Goal: Task Accomplishment & Management: Use online tool/utility

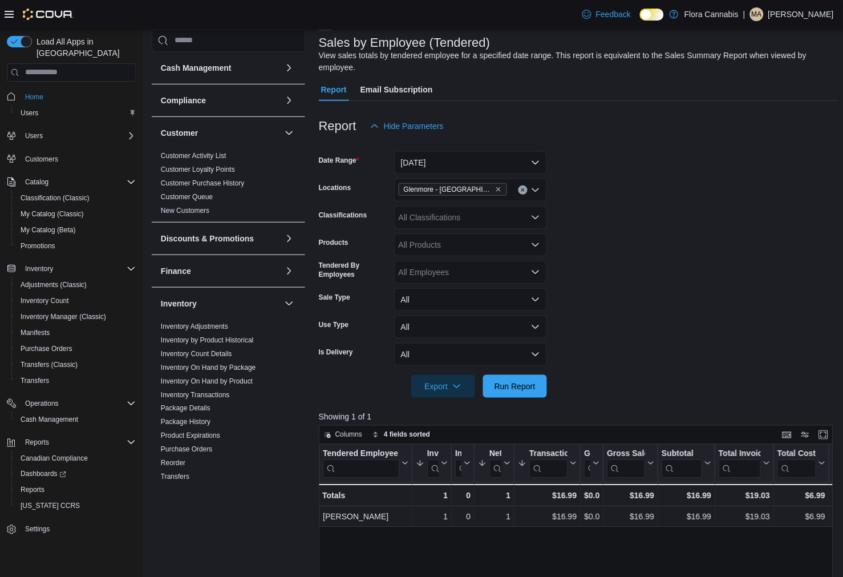
scroll to position [127, 0]
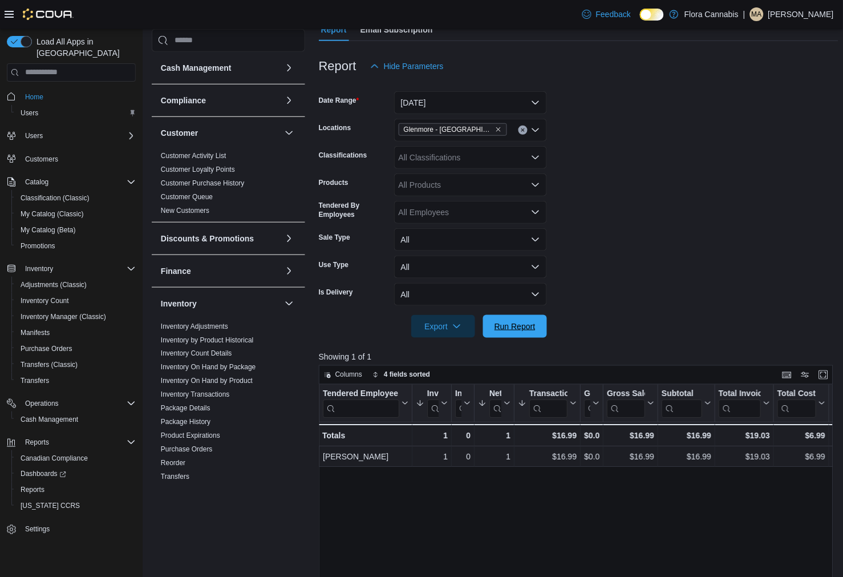
click at [519, 330] on span "Run Report" at bounding box center [515, 326] width 41 height 11
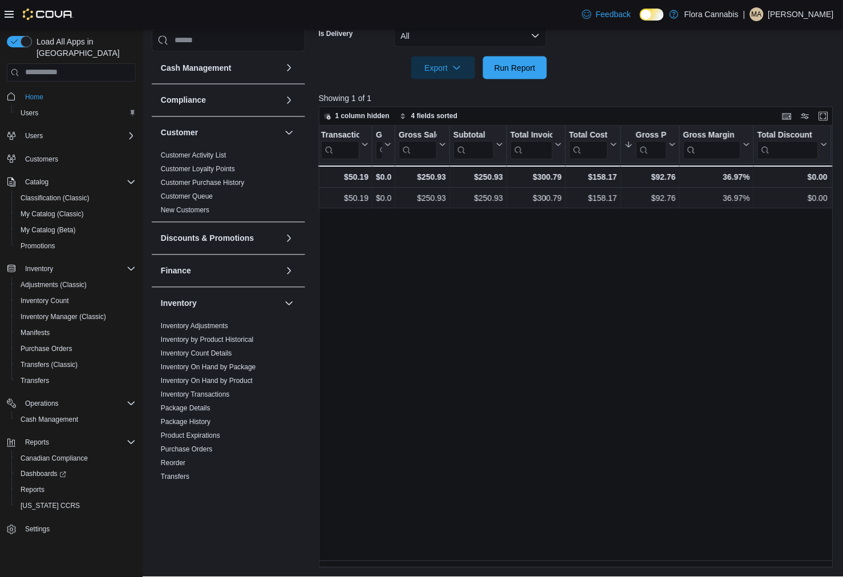
scroll to position [0, 0]
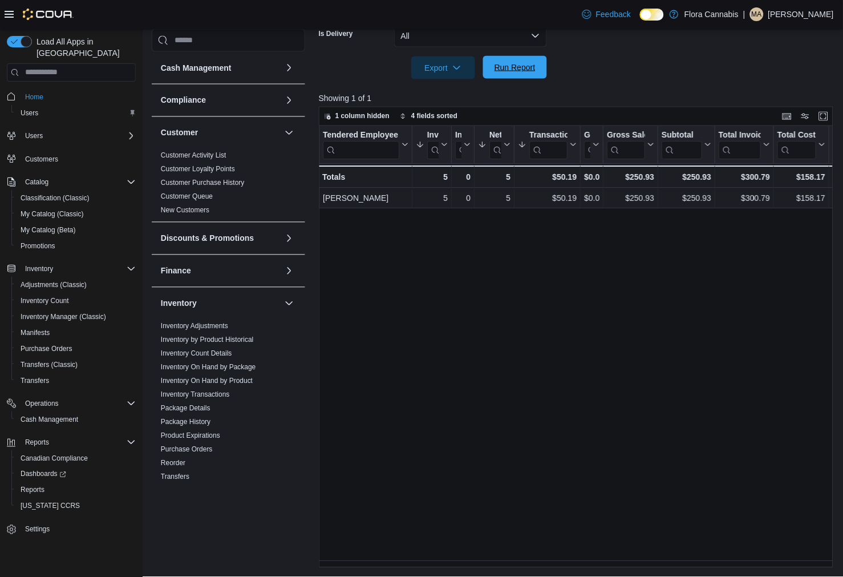
click at [515, 72] on span "Run Report" at bounding box center [515, 67] width 50 height 23
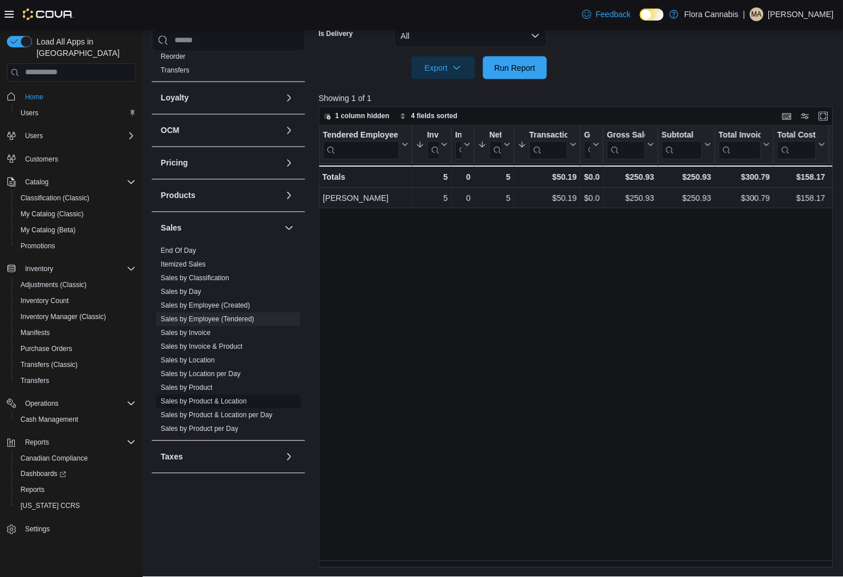
scroll to position [407, 0]
click at [192, 357] on link "Sales by Location" at bounding box center [188, 359] width 54 height 8
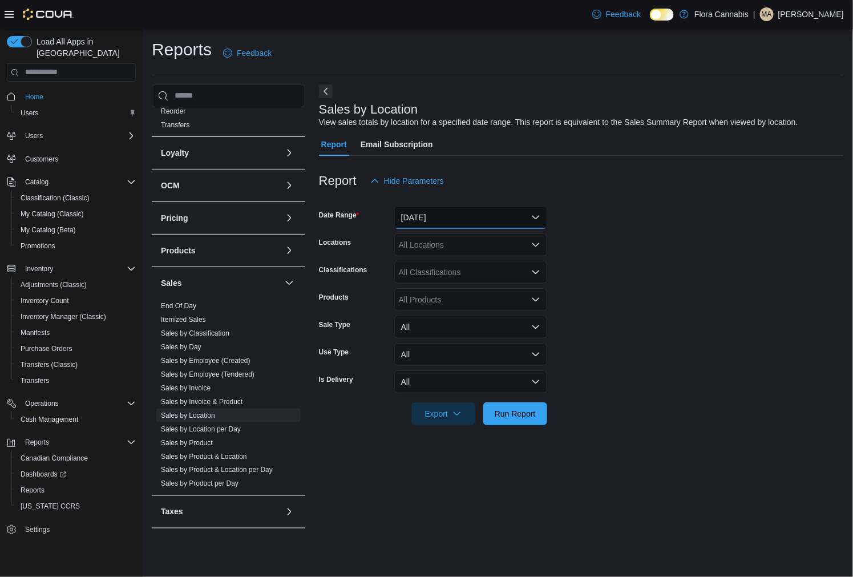
click at [460, 220] on button "Yesterday" at bounding box center [470, 217] width 153 height 23
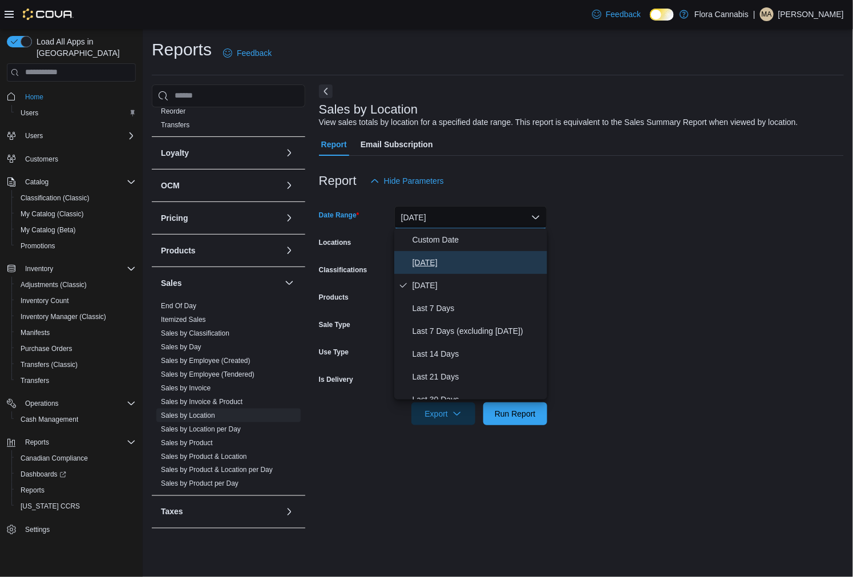
click at [449, 259] on span "Today" at bounding box center [478, 263] width 130 height 14
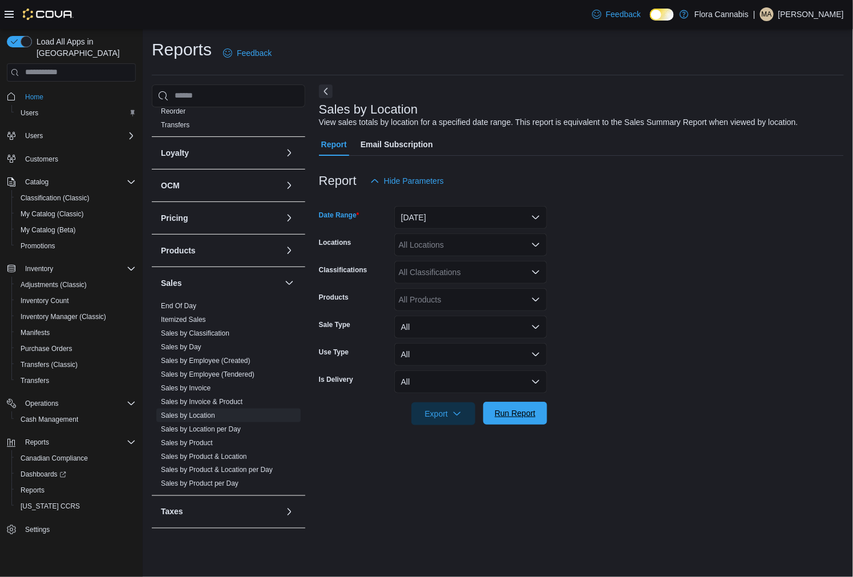
click at [523, 415] on span "Run Report" at bounding box center [515, 412] width 41 height 11
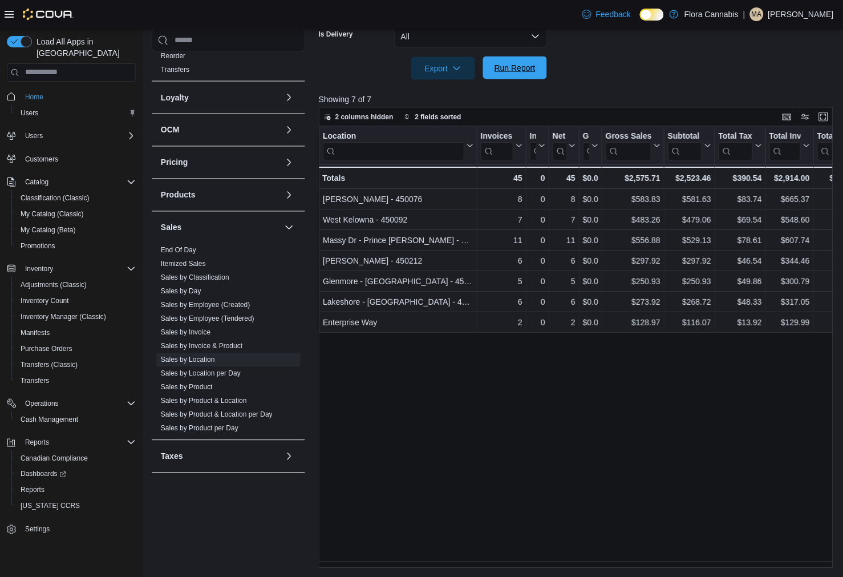
click at [511, 71] on span "Run Report" at bounding box center [515, 67] width 41 height 11
click at [496, 67] on span "Run Report" at bounding box center [515, 67] width 41 height 11
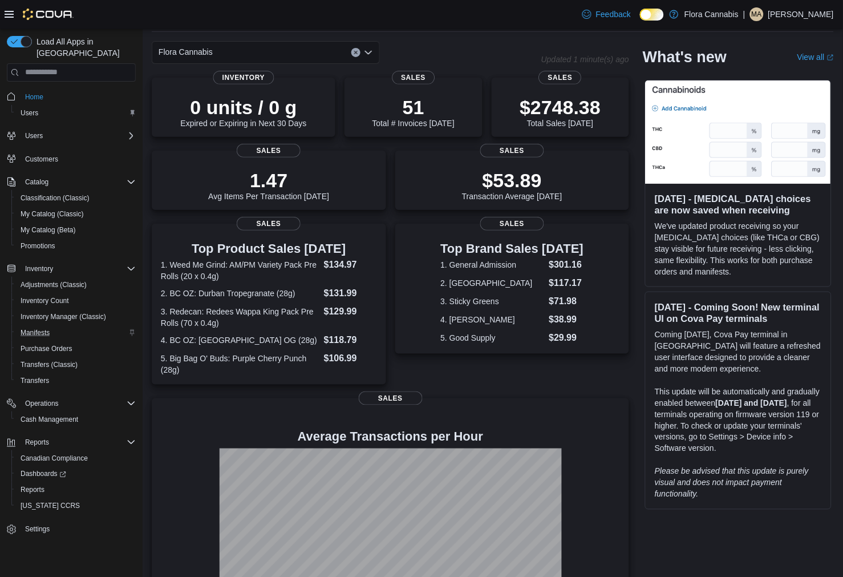
scroll to position [104, 0]
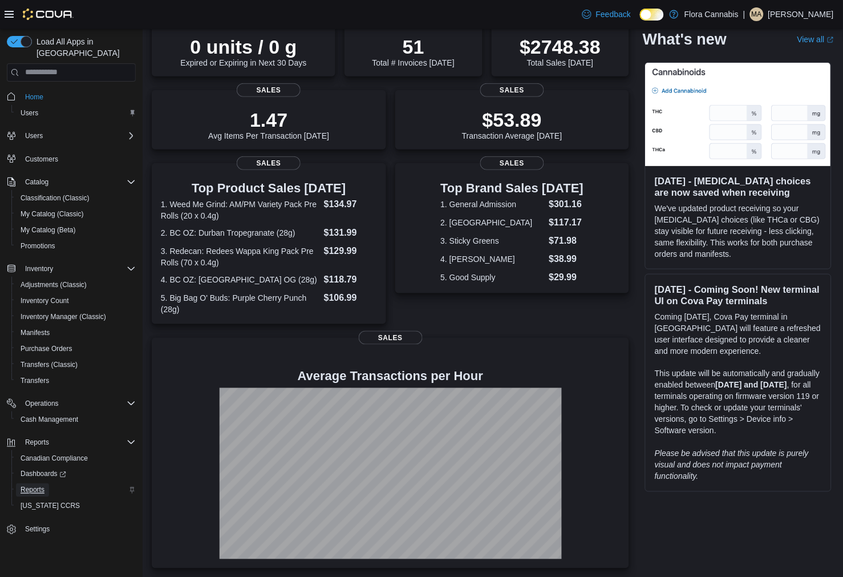
click at [35, 483] on span "Reports" at bounding box center [33, 490] width 24 height 14
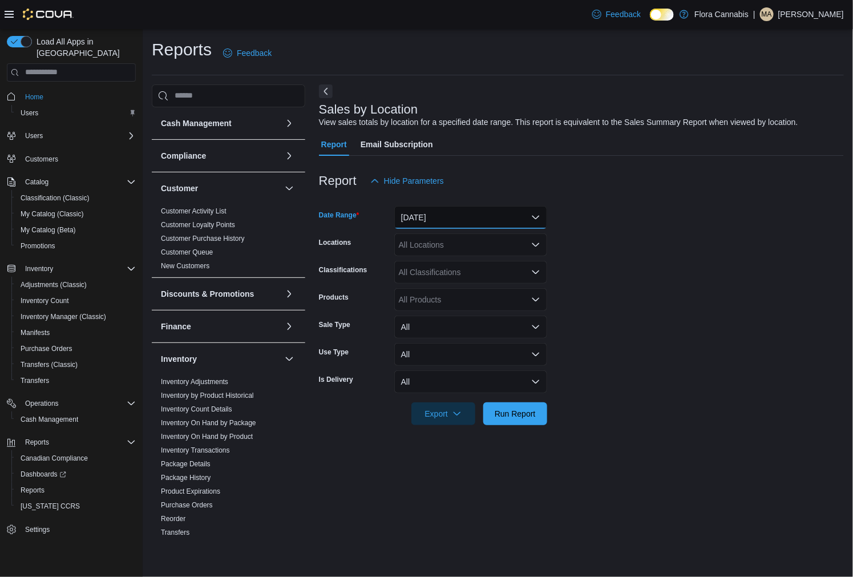
click at [430, 213] on button "[DATE]" at bounding box center [470, 217] width 153 height 23
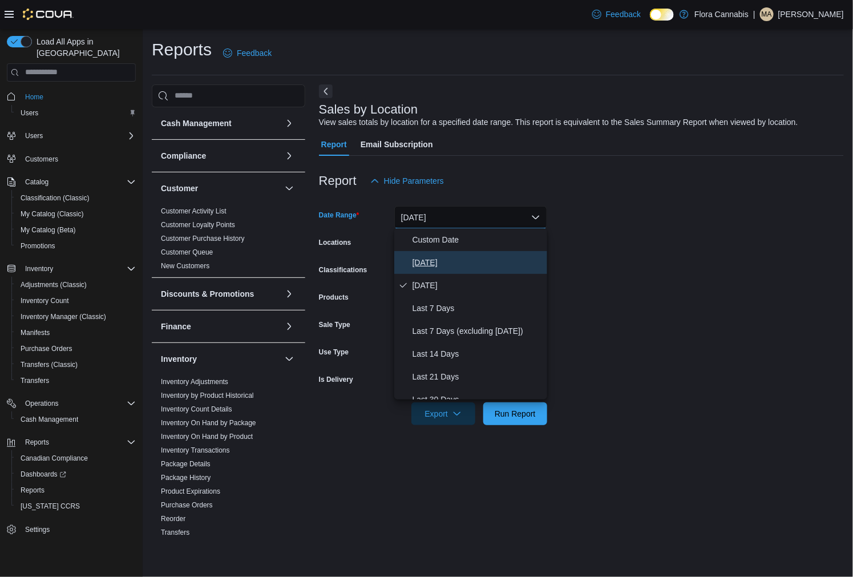
click at [447, 262] on span "[DATE]" at bounding box center [478, 263] width 130 height 14
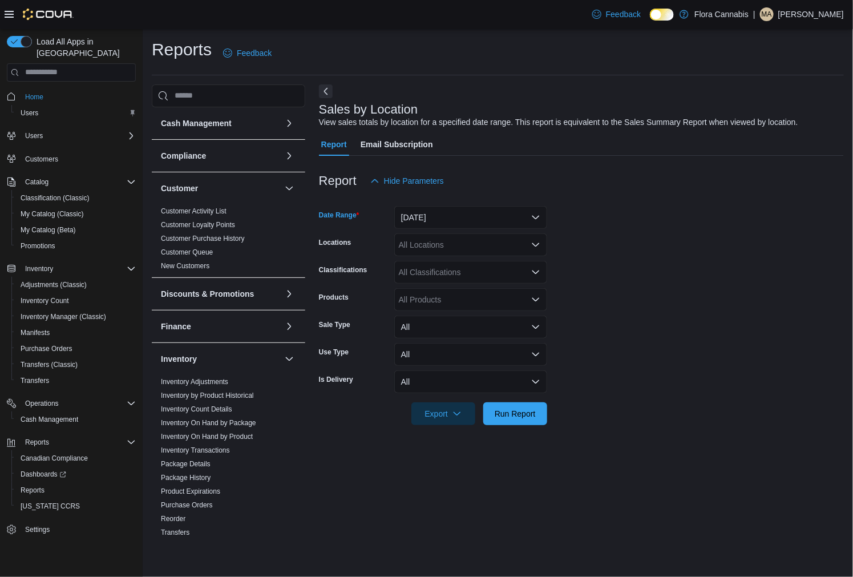
click at [446, 242] on div "All Locations" at bounding box center [470, 244] width 153 height 23
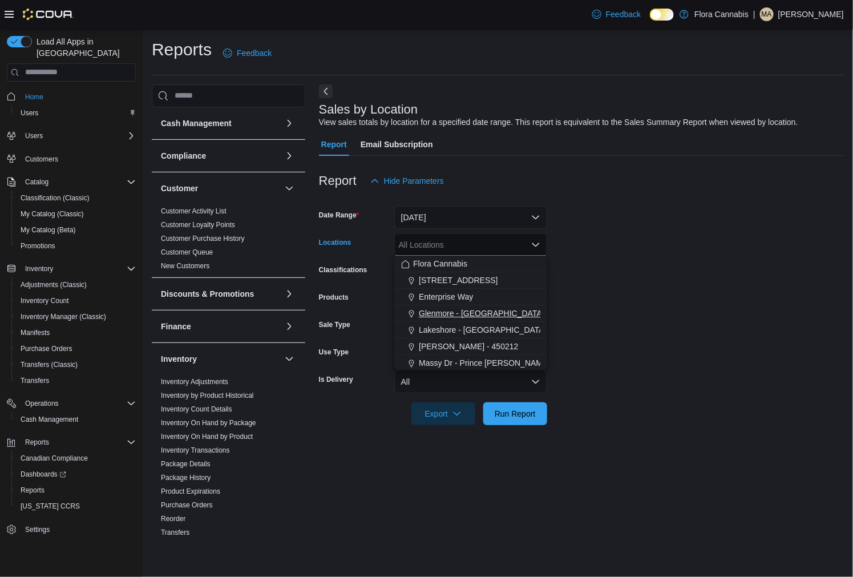
click at [463, 310] on span "Glenmore - Kelowna - 450374" at bounding box center [498, 313] width 159 height 11
click at [519, 247] on button "Clear input" at bounding box center [523, 244] width 9 height 9
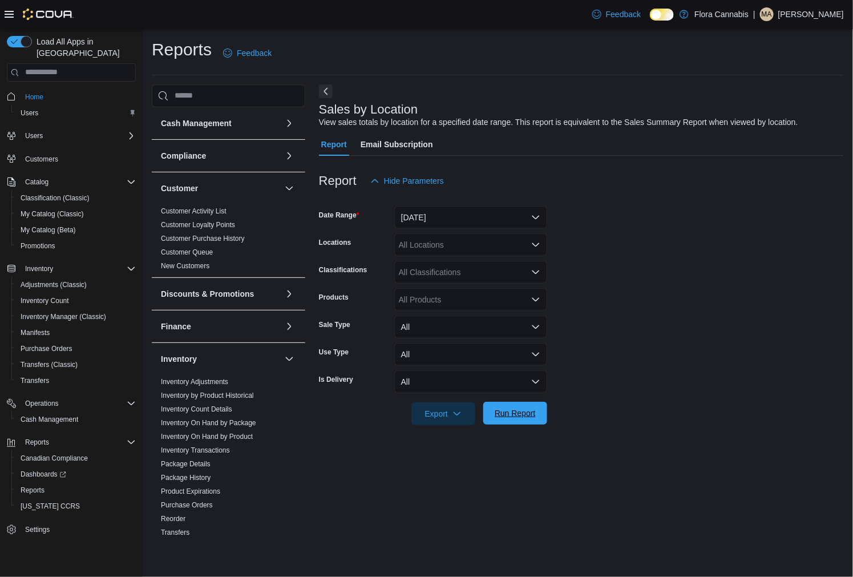
click at [540, 413] on span "Run Report" at bounding box center [515, 413] width 50 height 23
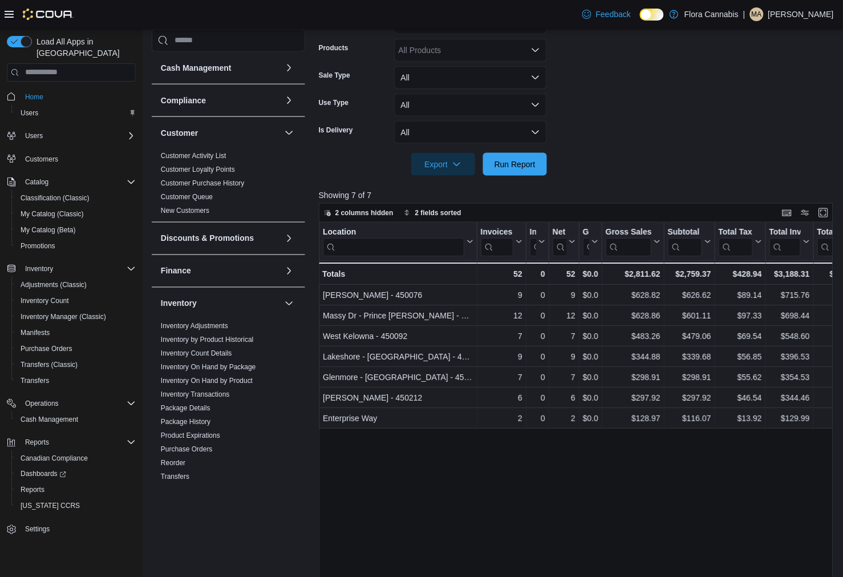
scroll to position [253, 0]
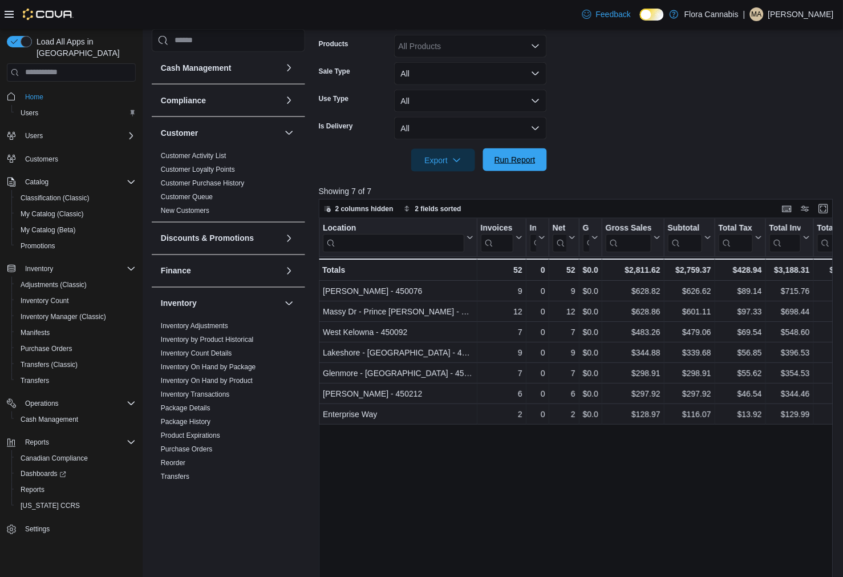
click at [523, 152] on span "Run Report" at bounding box center [515, 159] width 50 height 23
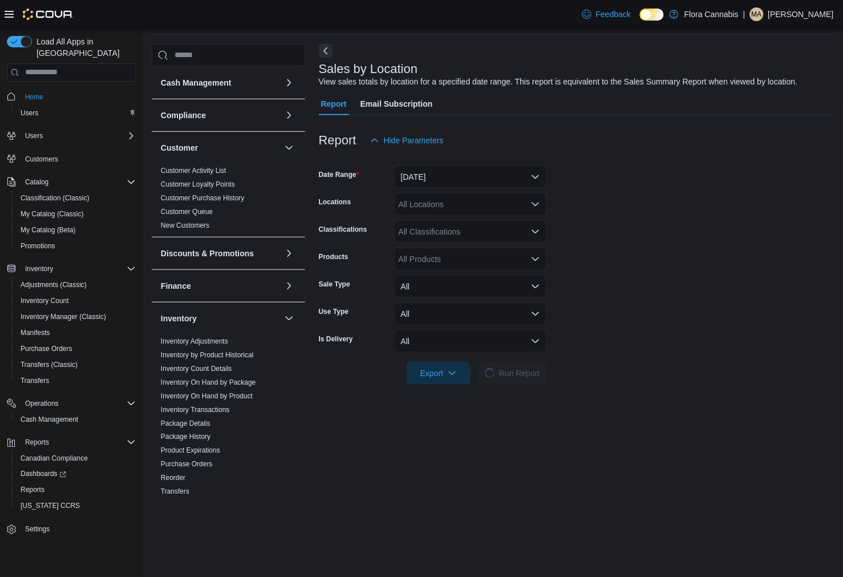
scroll to position [63, 0]
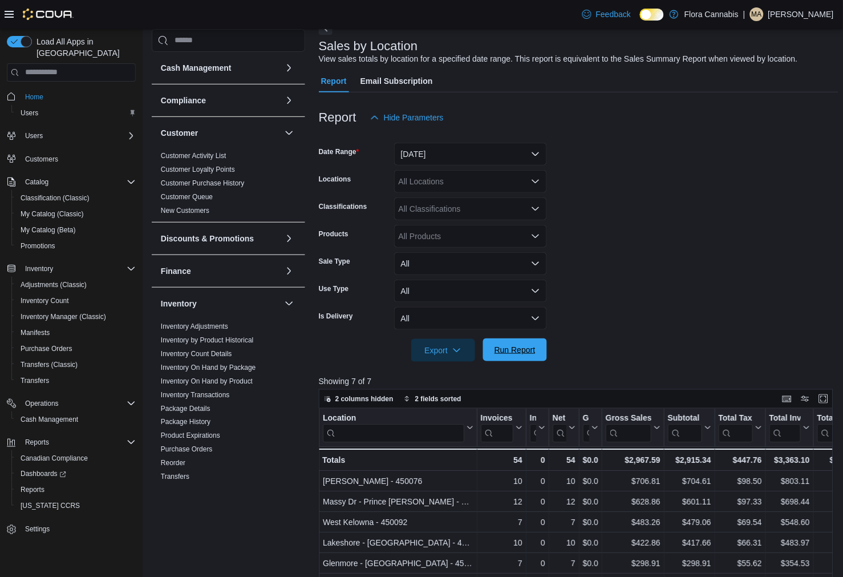
click at [532, 354] on span "Run Report" at bounding box center [515, 349] width 41 height 11
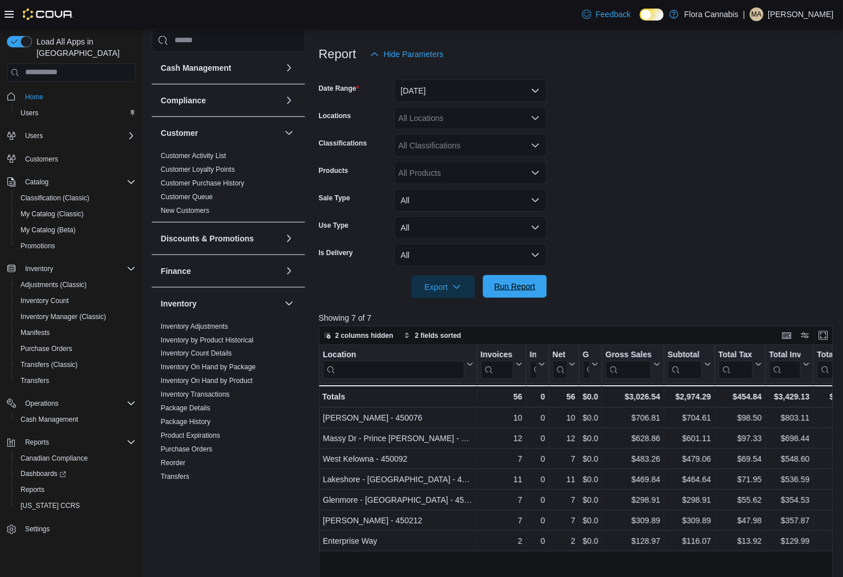
click at [518, 289] on span "Run Report" at bounding box center [515, 286] width 41 height 11
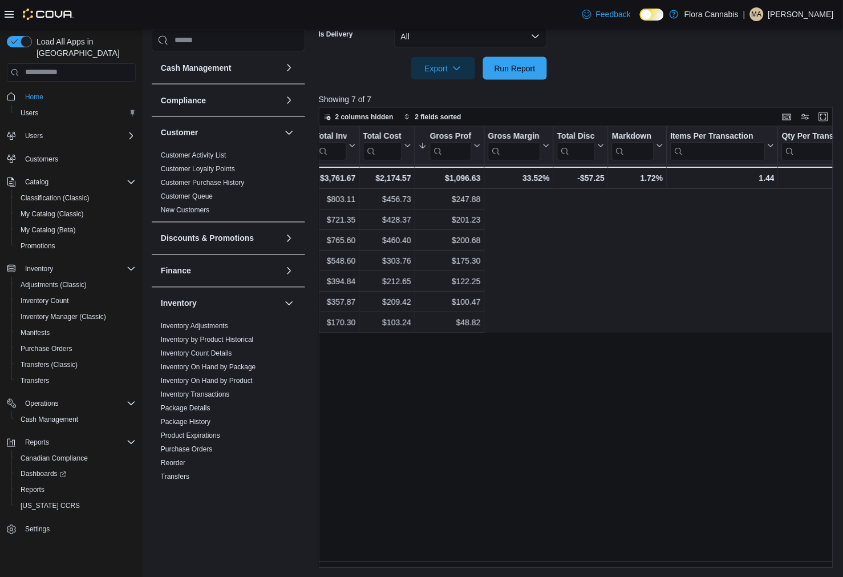
scroll to position [0, 0]
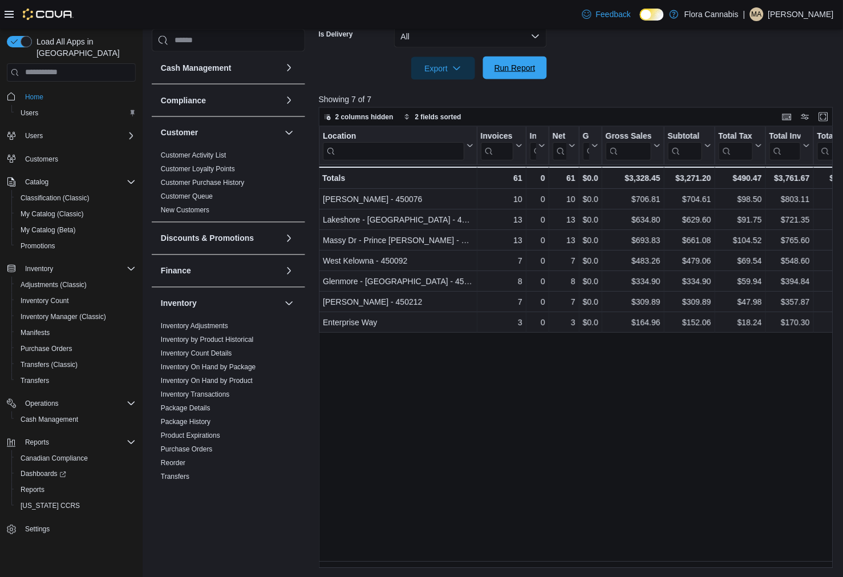
click at [519, 75] on span "Run Report" at bounding box center [515, 67] width 50 height 23
drag, startPoint x: 525, startPoint y: 59, endPoint x: 671, endPoint y: 75, distance: 146.9
click at [525, 59] on span "Run Report" at bounding box center [515, 68] width 50 height 23
click at [508, 63] on span "Run Report" at bounding box center [515, 67] width 41 height 11
click at [538, 74] on span "Run Report" at bounding box center [515, 67] width 50 height 23
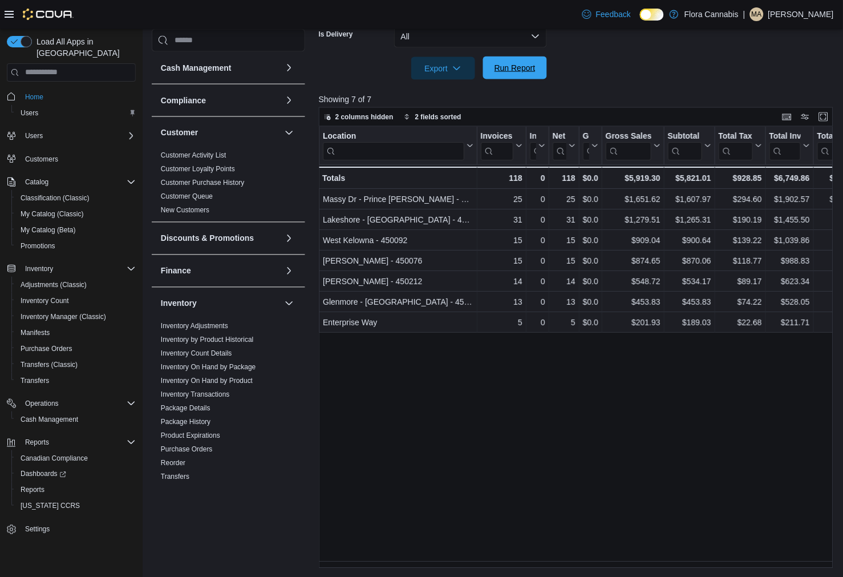
click at [523, 75] on span "Run Report" at bounding box center [515, 67] width 50 height 23
click at [527, 65] on span "Run Report" at bounding box center [515, 67] width 41 height 11
click at [514, 67] on span "Run Report" at bounding box center [515, 67] width 41 height 11
click at [488, 71] on button "Run Report" at bounding box center [515, 67] width 64 height 23
click at [510, 63] on span "Run Report" at bounding box center [515, 67] width 41 height 11
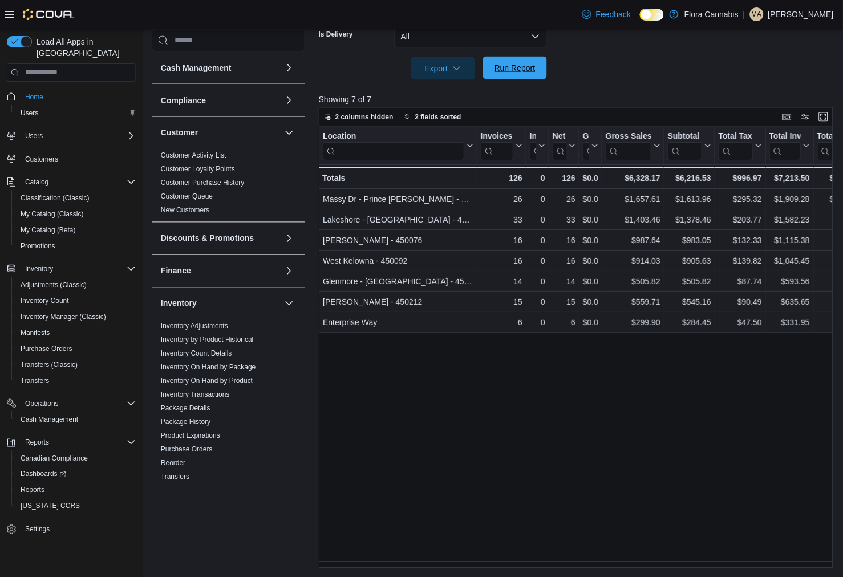
click at [505, 64] on span "Run Report" at bounding box center [515, 67] width 41 height 11
click at [530, 58] on span "Run Report" at bounding box center [515, 67] width 50 height 23
drag, startPoint x: 504, startPoint y: 70, endPoint x: 624, endPoint y: 80, distance: 120.9
click at [504, 70] on span "Run Report" at bounding box center [515, 68] width 41 height 11
click at [520, 72] on span "Run Report" at bounding box center [515, 67] width 41 height 11
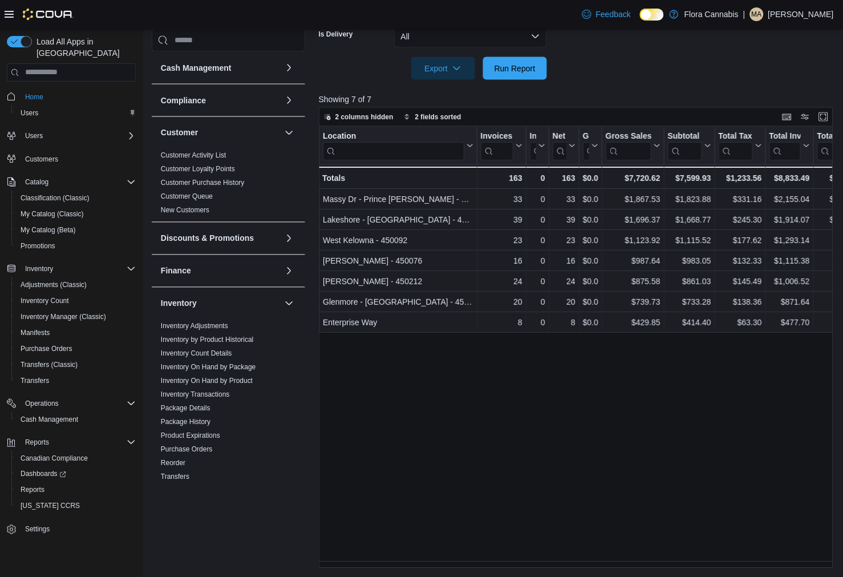
click at [588, 480] on div "Location Click to view column header actions Invoices Sold Click to view column…" at bounding box center [579, 348] width 520 height 442
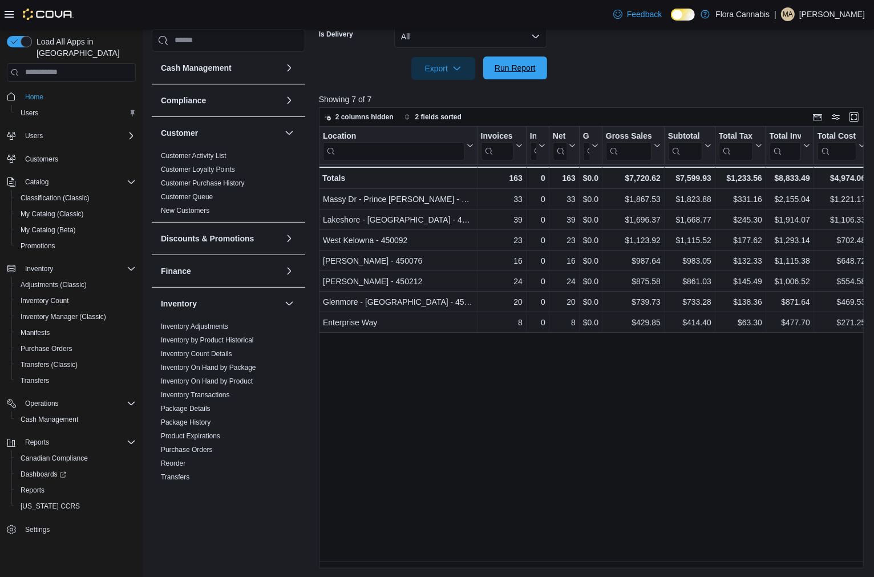
click at [527, 67] on span "Run Report" at bounding box center [515, 67] width 41 height 11
click at [526, 61] on span "Run Report" at bounding box center [515, 67] width 50 height 23
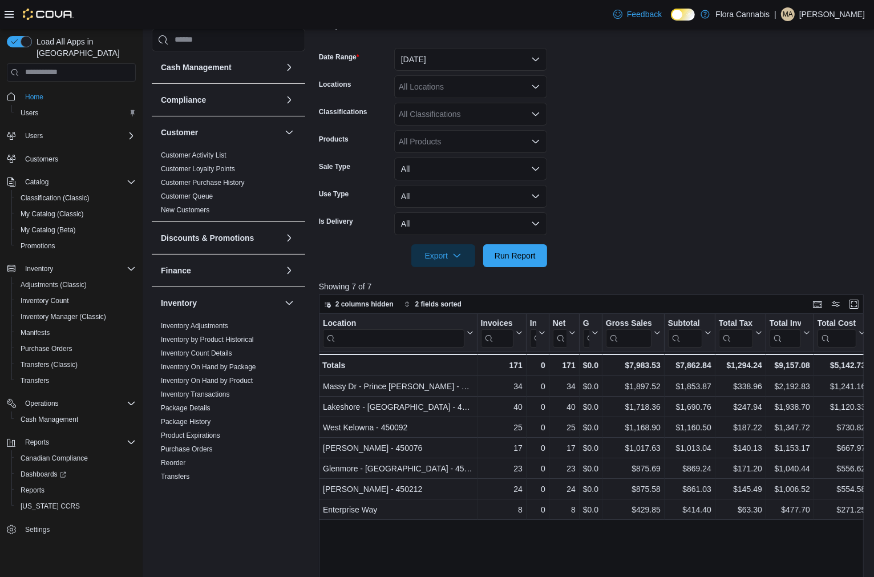
scroll to position [29, 0]
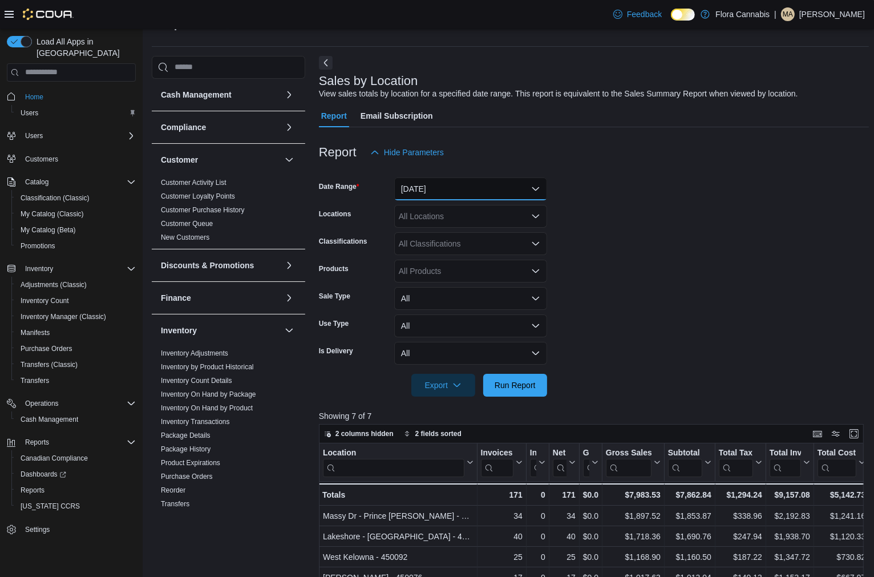
click at [458, 183] on button "Today" at bounding box center [470, 188] width 153 height 23
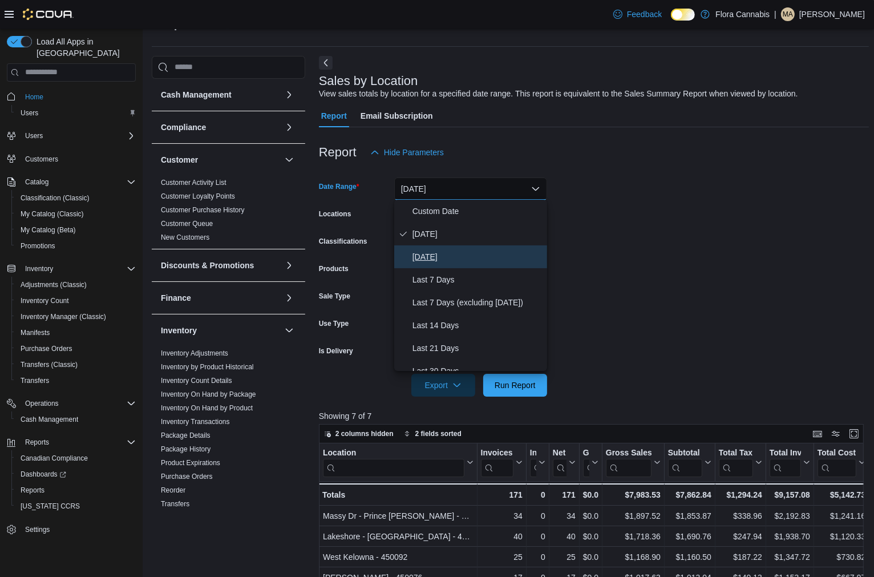
click at [460, 256] on span "Yesterday" at bounding box center [478, 257] width 130 height 14
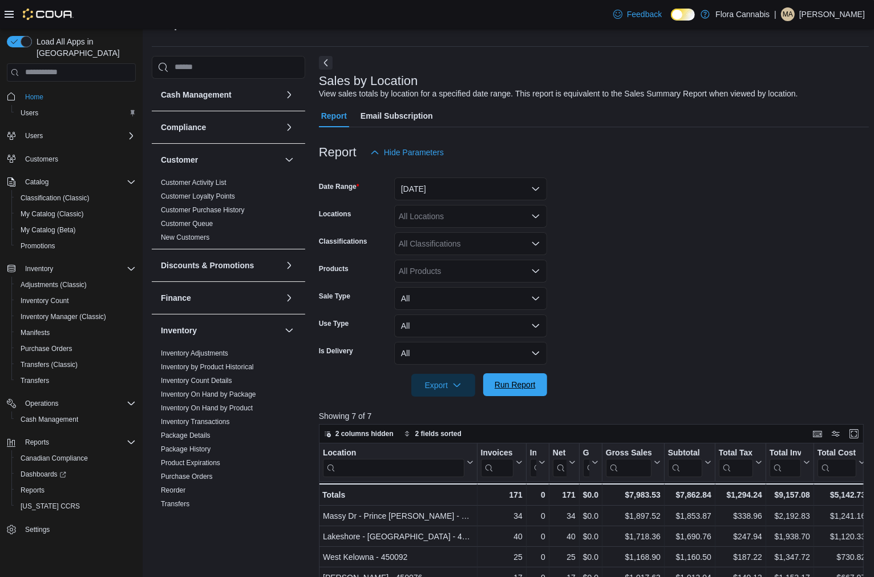
click at [536, 386] on span "Run Report" at bounding box center [515, 384] width 50 height 23
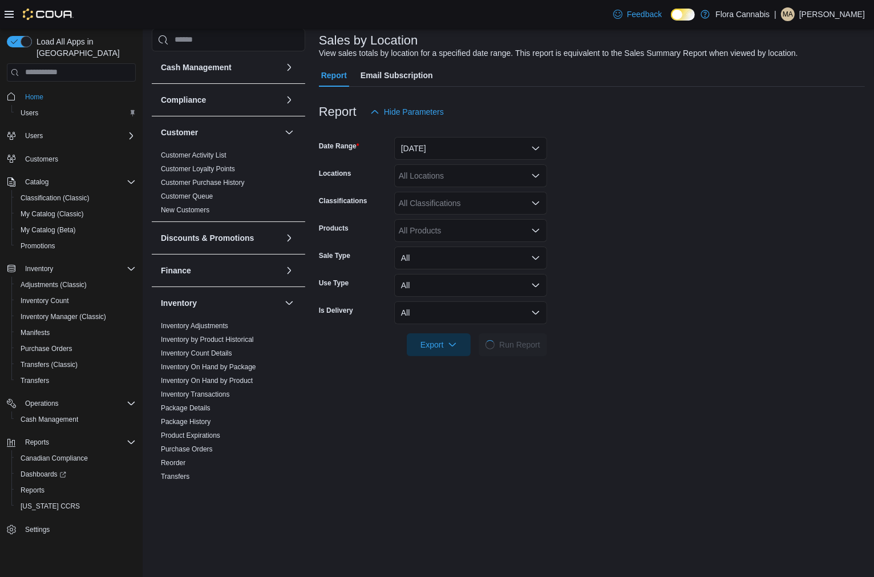
scroll to position [92, 0]
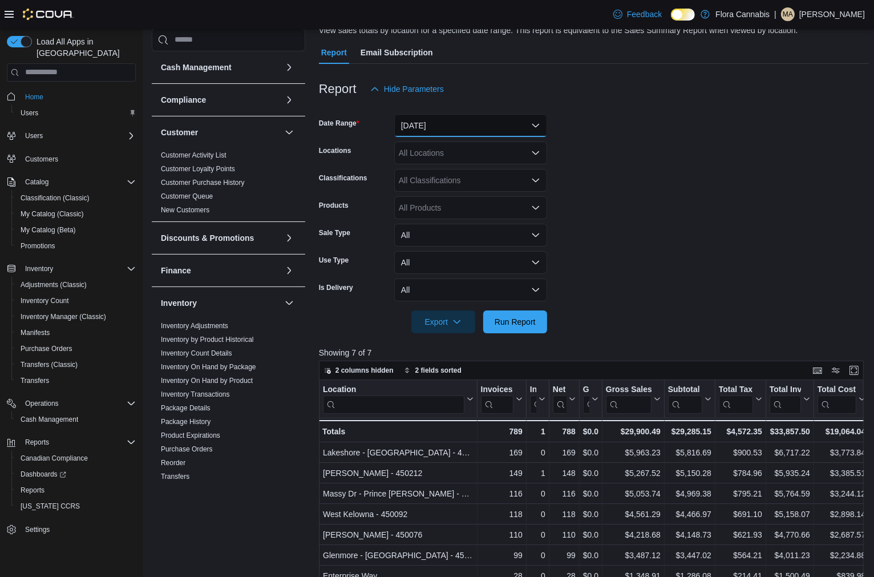
click at [499, 124] on button "Yesterday" at bounding box center [470, 125] width 153 height 23
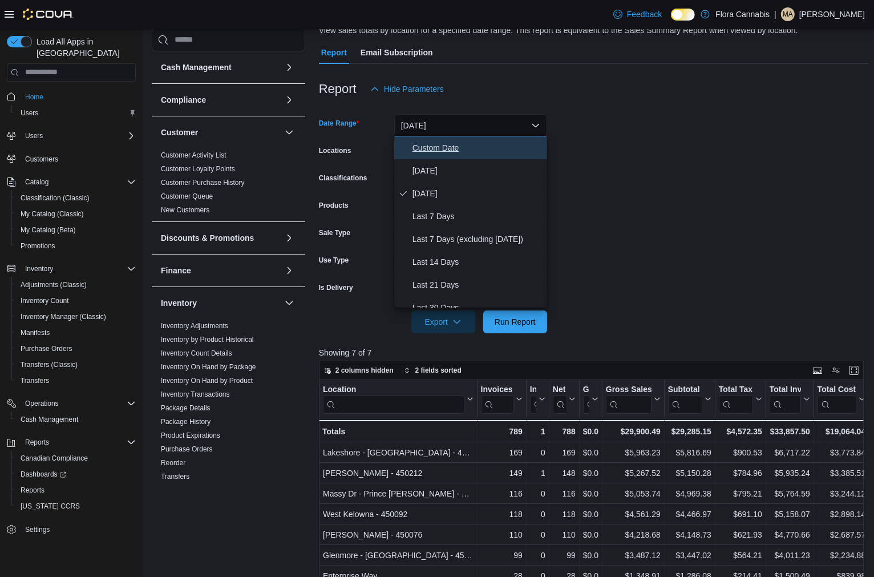
click at [493, 150] on span "Custom Date" at bounding box center [478, 148] width 130 height 14
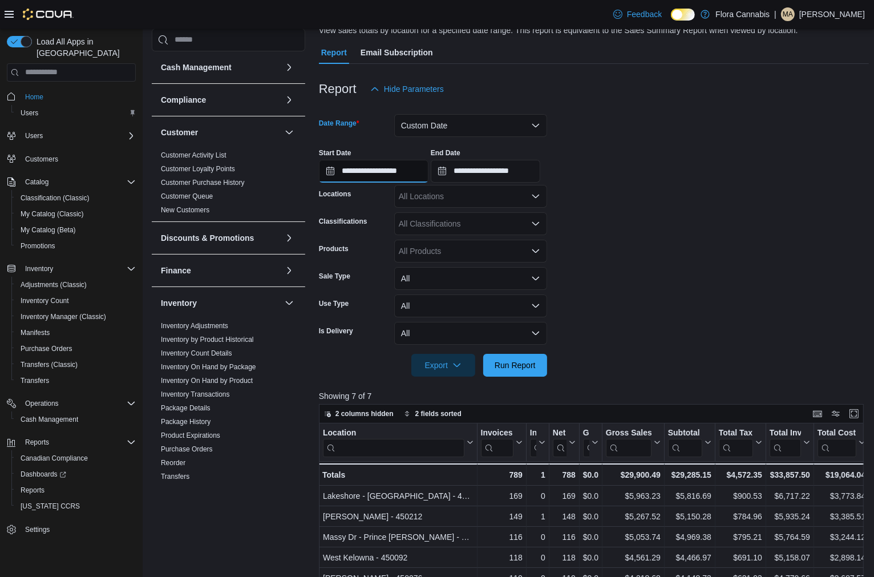
click at [377, 172] on input "**********" at bounding box center [374, 171] width 110 height 23
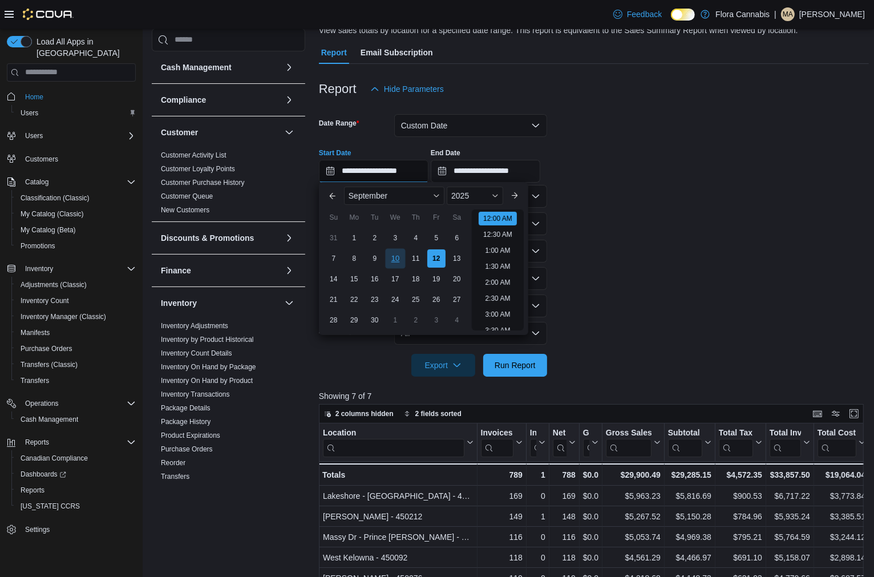
scroll to position [35, 0]
click at [398, 259] on div "10" at bounding box center [395, 259] width 20 height 20
type input "**********"
click at [504, 164] on input "**********" at bounding box center [486, 171] width 110 height 23
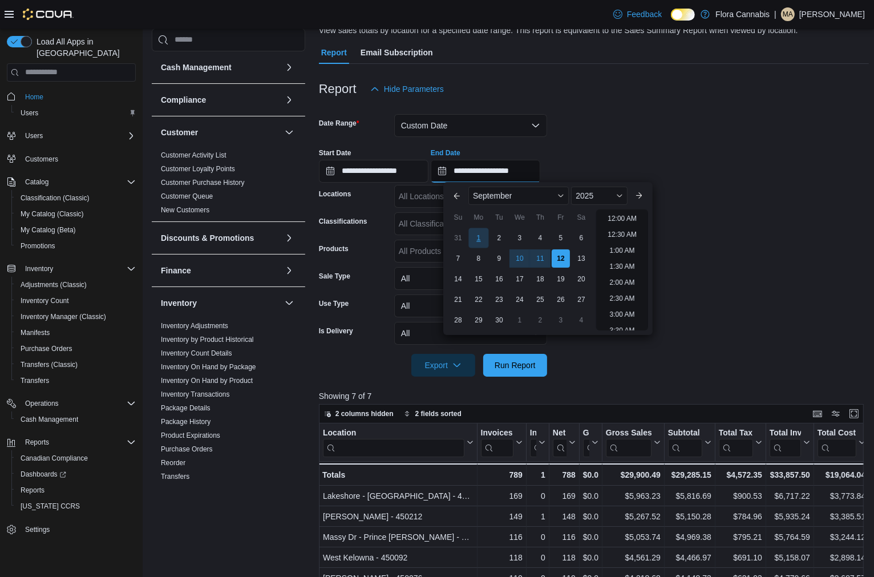
scroll to position [648, 0]
click at [516, 259] on div "10" at bounding box center [520, 259] width 20 height 20
type input "**********"
click at [759, 254] on form "**********" at bounding box center [594, 238] width 550 height 276
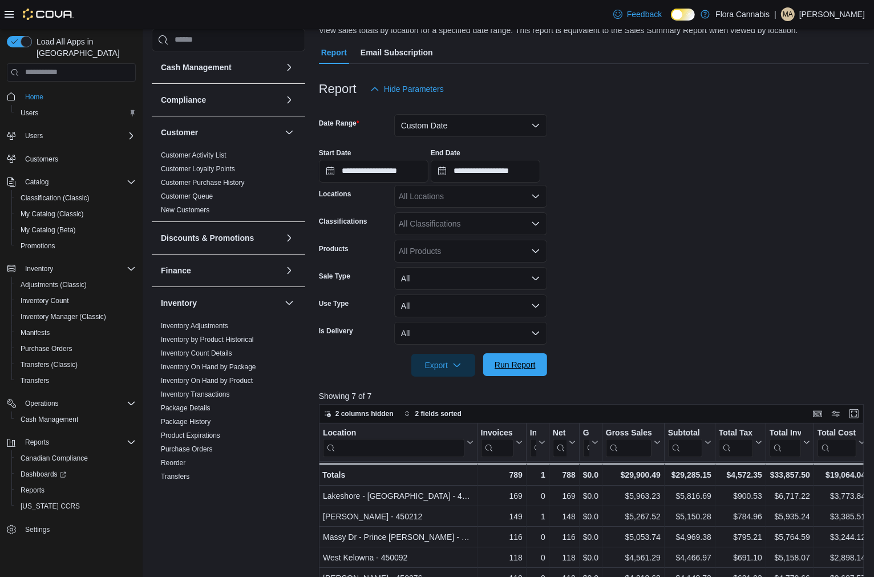
click at [537, 367] on span "Run Report" at bounding box center [515, 364] width 50 height 23
click at [379, 168] on input "**********" at bounding box center [374, 171] width 110 height 23
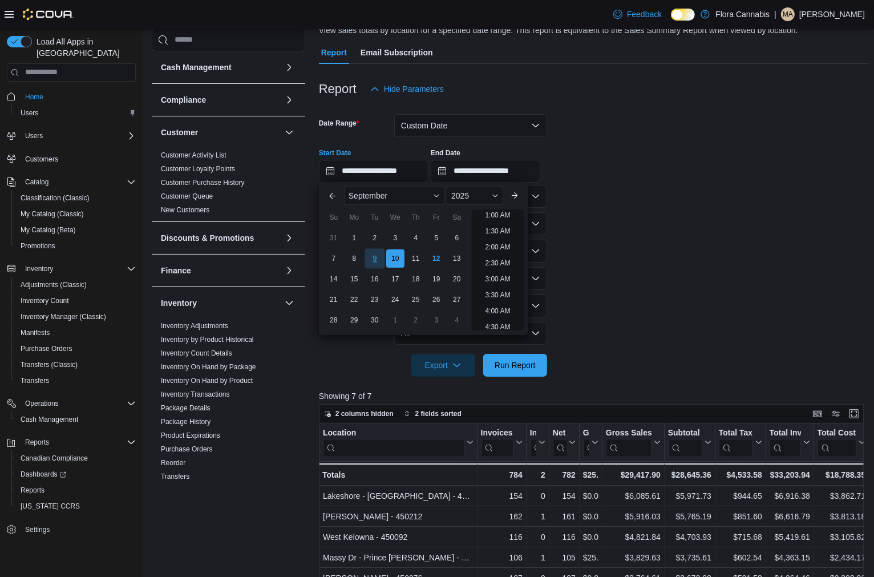
click at [375, 257] on div "9" at bounding box center [375, 259] width 20 height 20
type input "**********"
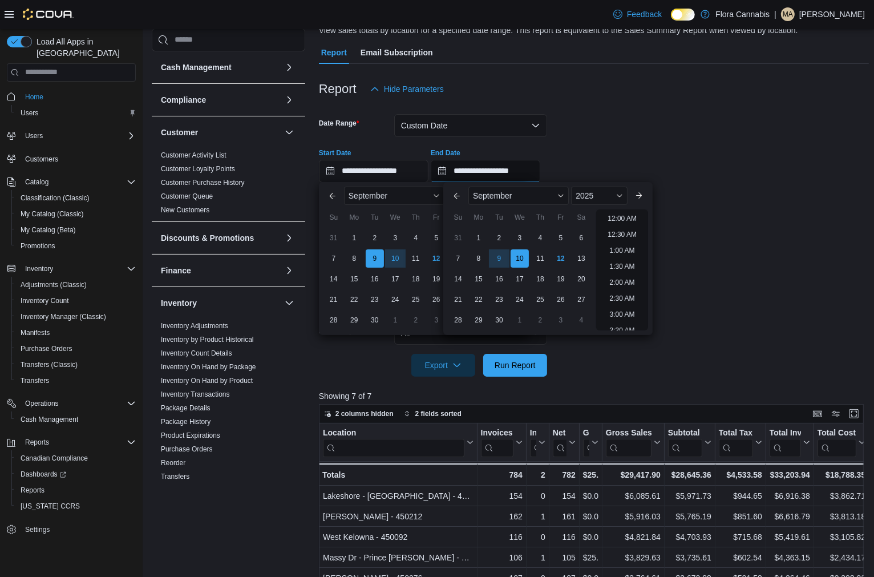
click at [499, 167] on input "**********" at bounding box center [486, 171] width 110 height 23
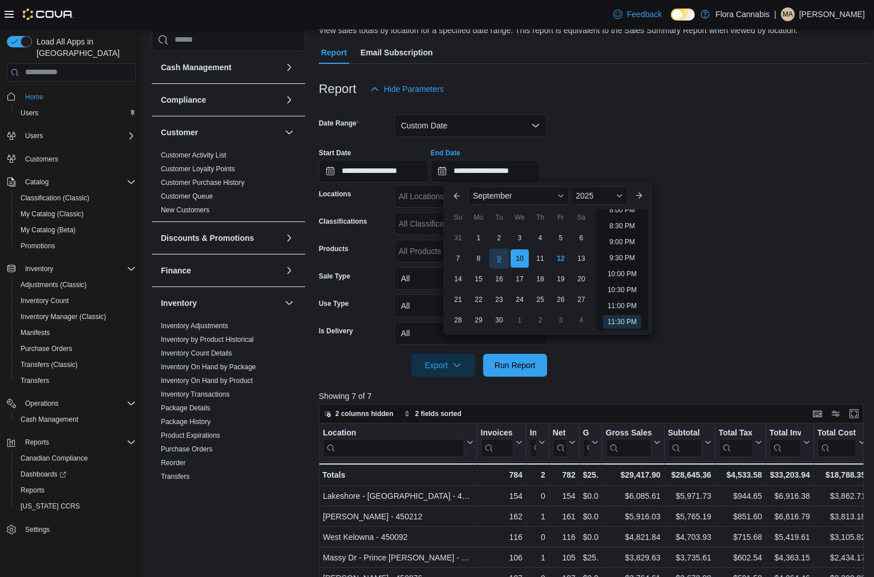
click at [500, 260] on div "9" at bounding box center [499, 259] width 20 height 20
type input "**********"
click at [758, 250] on form "**********" at bounding box center [594, 238] width 550 height 276
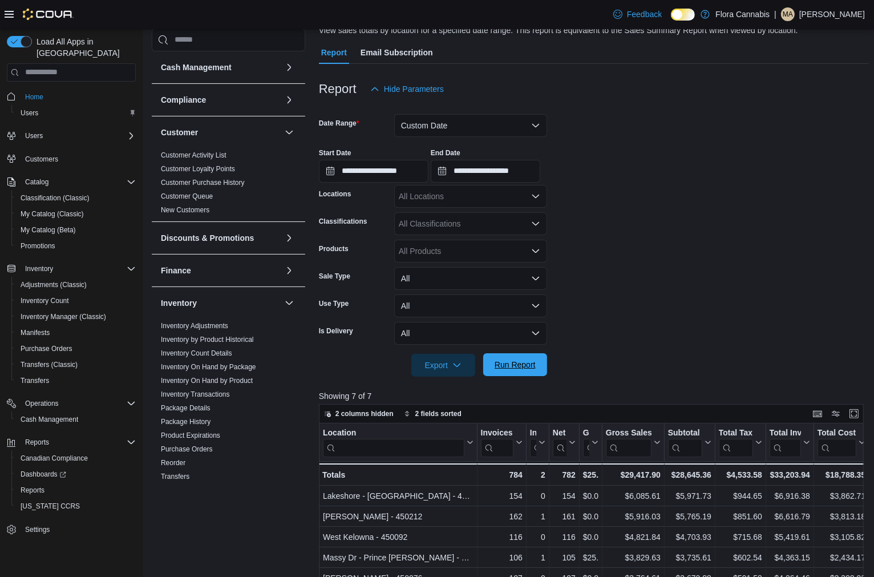
click at [524, 358] on span "Run Report" at bounding box center [515, 364] width 50 height 23
click at [505, 363] on span "Run Report" at bounding box center [515, 364] width 41 height 11
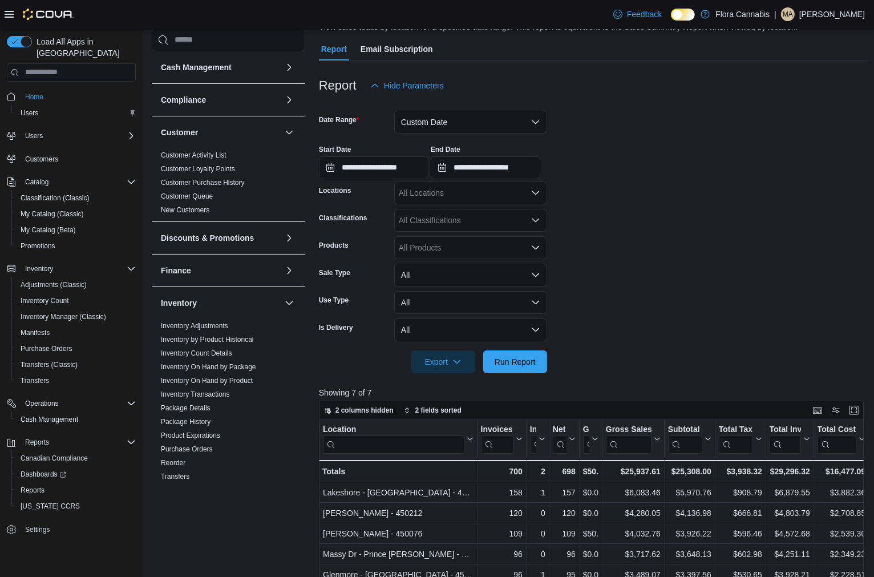
scroll to position [92, 0]
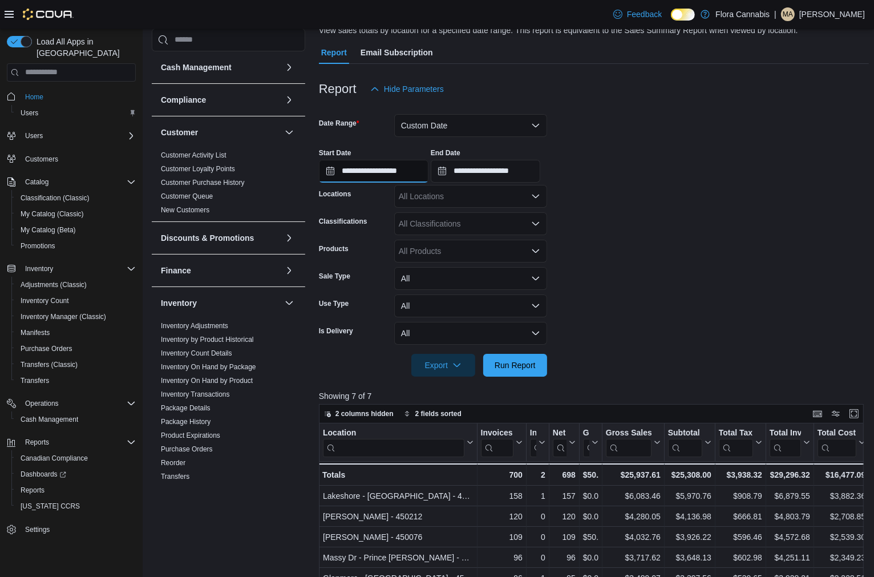
click at [378, 176] on input "**********" at bounding box center [374, 171] width 110 height 23
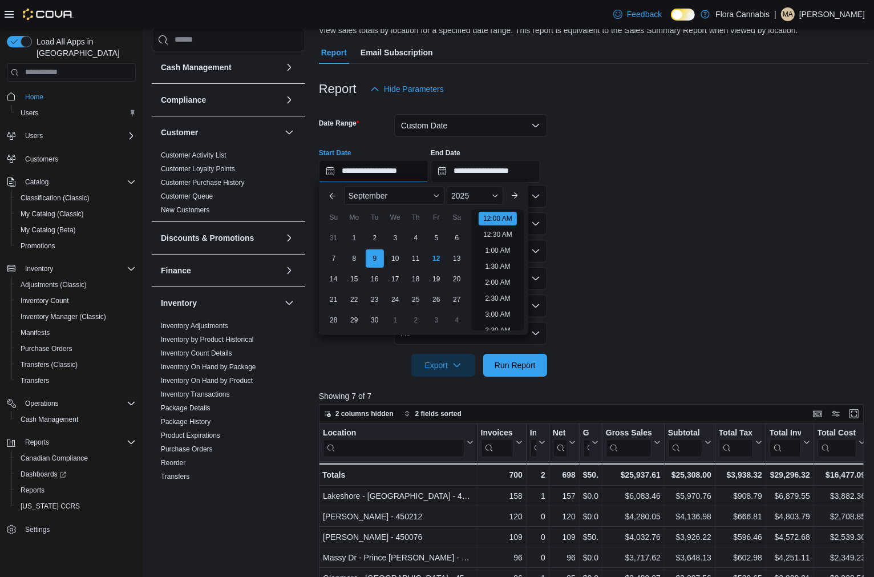
scroll to position [35, 0]
click at [443, 257] on div "12" at bounding box center [436, 259] width 20 height 20
type input "**********"
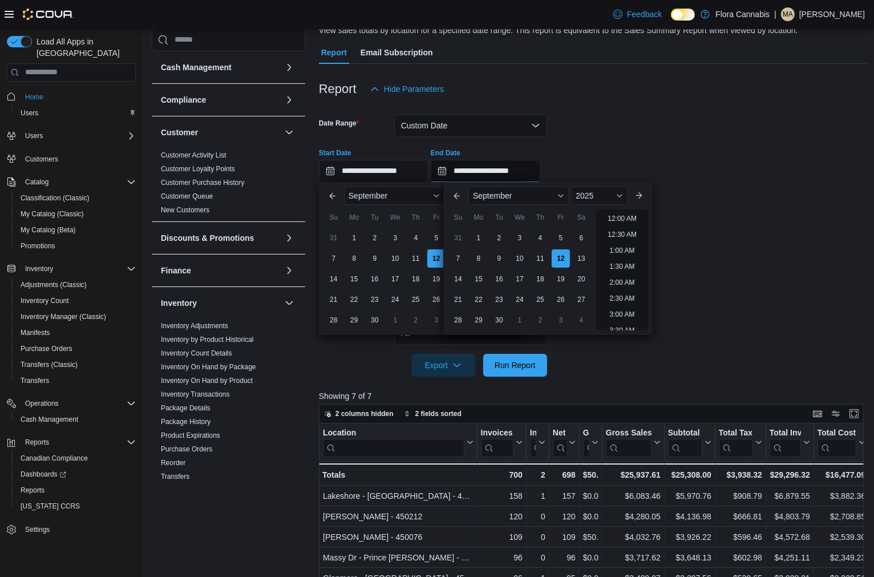
click at [504, 163] on input "**********" at bounding box center [486, 171] width 110 height 23
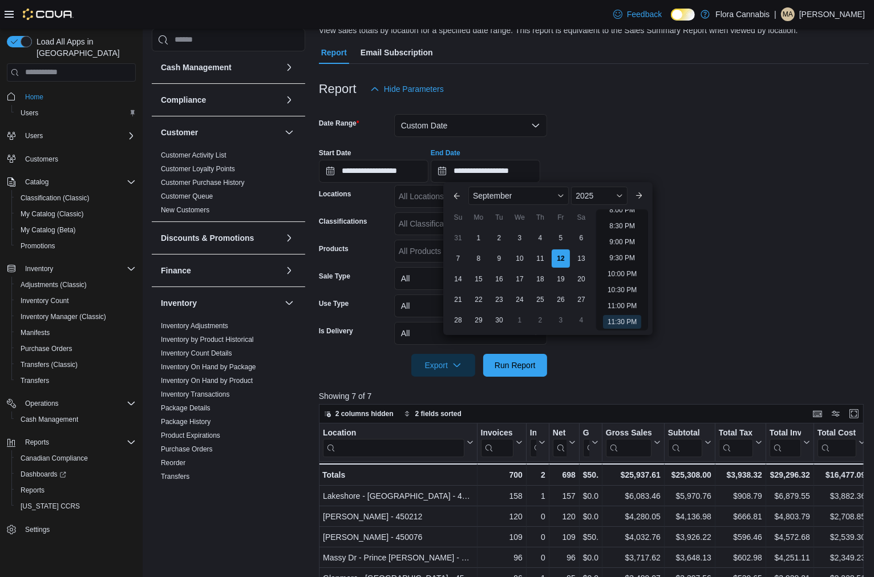
click at [677, 151] on div "**********" at bounding box center [594, 160] width 550 height 43
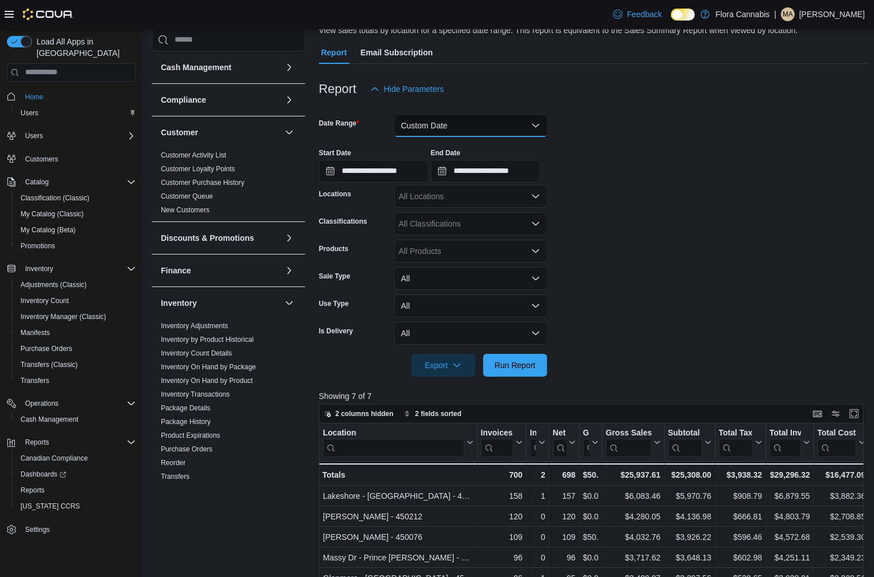
click at [439, 130] on button "Custom Date" at bounding box center [470, 125] width 153 height 23
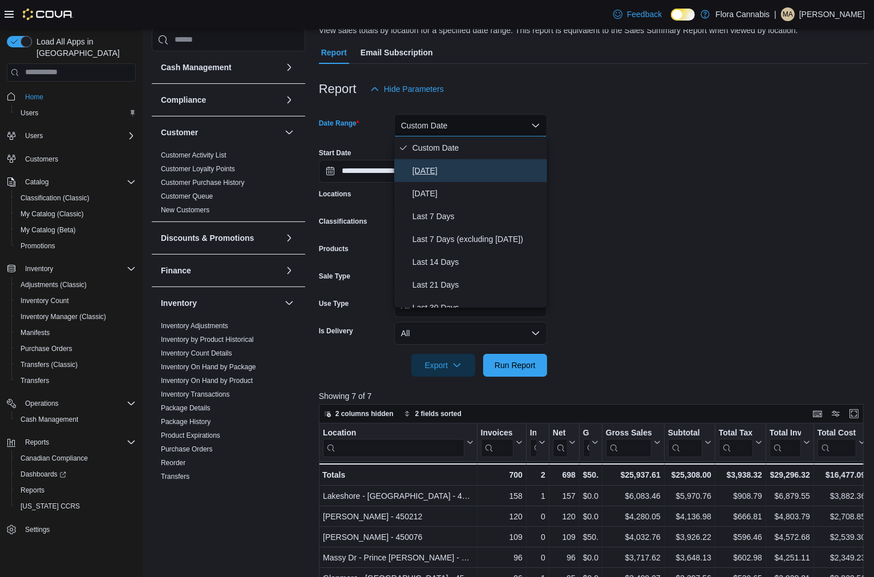
click at [452, 160] on button "Today" at bounding box center [470, 170] width 153 height 23
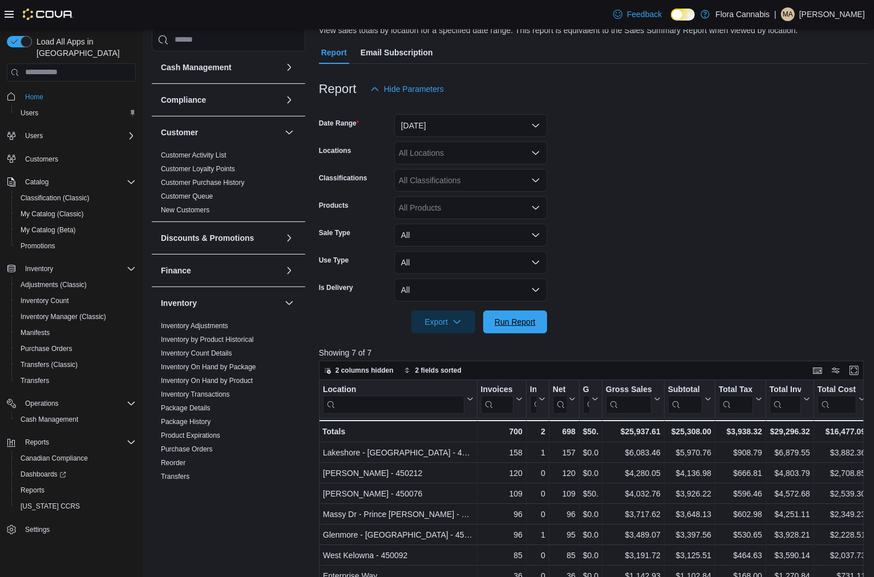
click at [521, 322] on span "Run Report" at bounding box center [515, 321] width 41 height 11
click at [506, 317] on span "Run Report" at bounding box center [515, 321] width 41 height 11
click at [541, 325] on button "Run Report" at bounding box center [515, 321] width 64 height 23
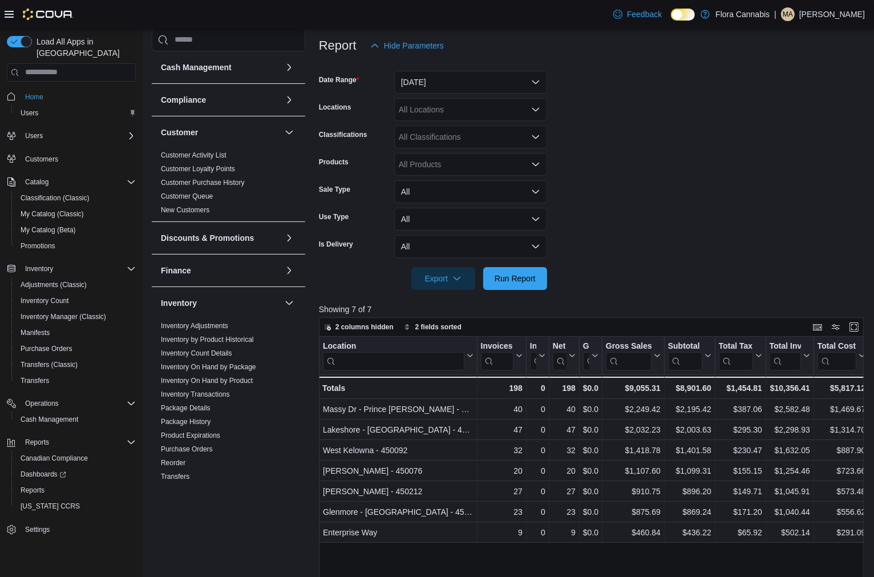
scroll to position [155, 0]
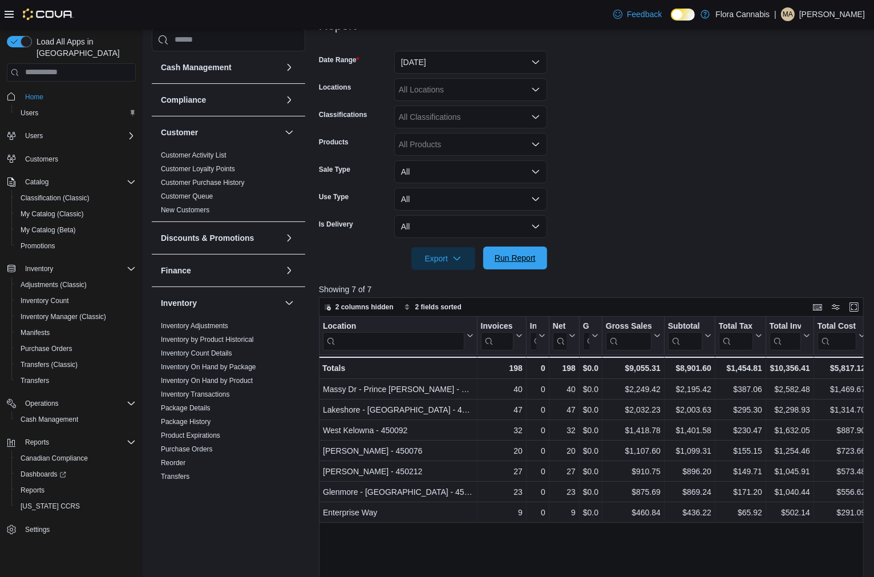
click at [505, 255] on span "Run Report" at bounding box center [515, 257] width 41 height 11
drag, startPoint x: 527, startPoint y: 264, endPoint x: 648, endPoint y: 213, distance: 131.2
click at [528, 264] on span "Run Report" at bounding box center [515, 258] width 50 height 23
drag, startPoint x: 516, startPoint y: 254, endPoint x: 632, endPoint y: 248, distance: 116.0
click at [516, 254] on span "Run Report" at bounding box center [515, 258] width 41 height 11
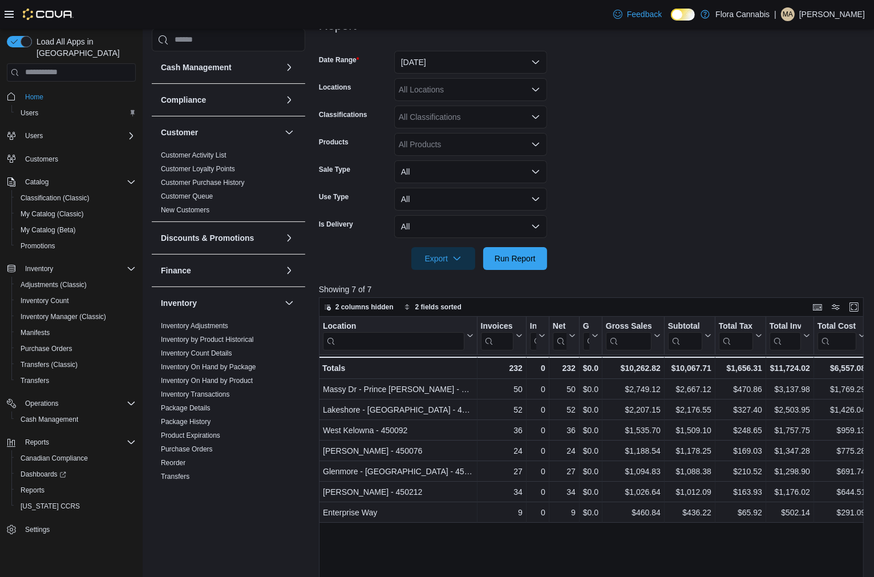
click at [480, 257] on div "Export" at bounding box center [446, 258] width 70 height 23
click at [495, 261] on span "Run Report" at bounding box center [515, 257] width 41 height 11
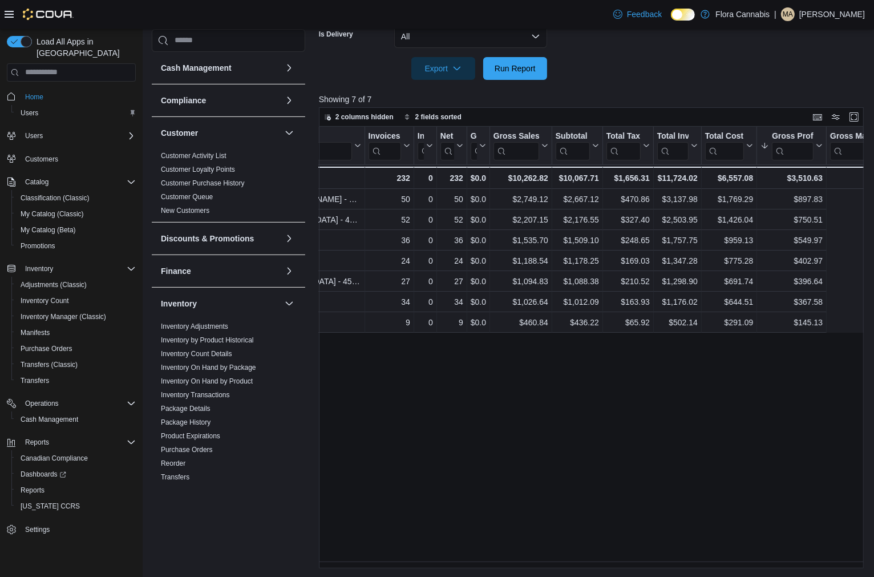
scroll to position [0, 0]
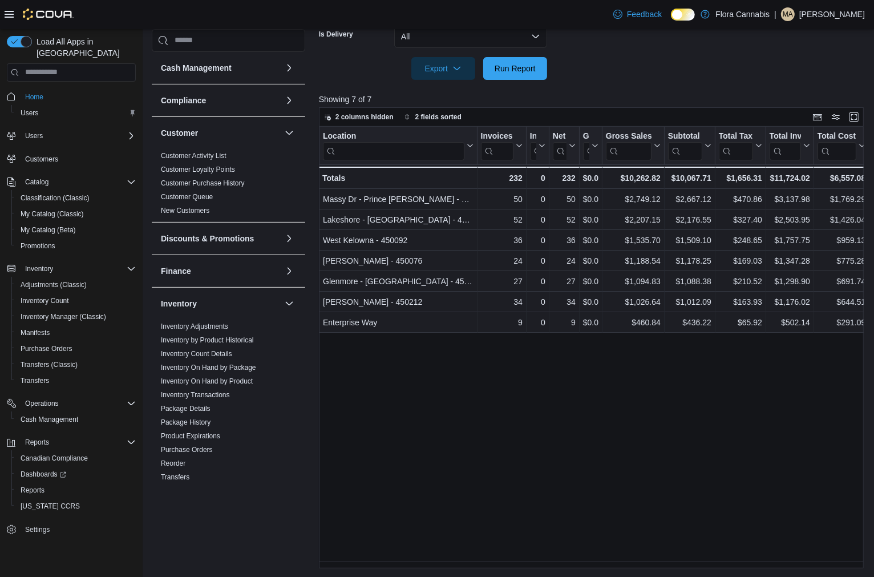
click at [527, 495] on div "Location Click to view column header actions Invoices Sold Click to view column…" at bounding box center [594, 348] width 550 height 442
click at [510, 59] on span "Run Report" at bounding box center [515, 67] width 50 height 23
drag, startPoint x: 426, startPoint y: 568, endPoint x: 442, endPoint y: 566, distance: 16.1
click at [442, 566] on div "Location Click to view column header actions Invoices Sold Click to view column…" at bounding box center [594, 348] width 550 height 442
